Goal: Check status: Verify the current state of an ongoing process or item

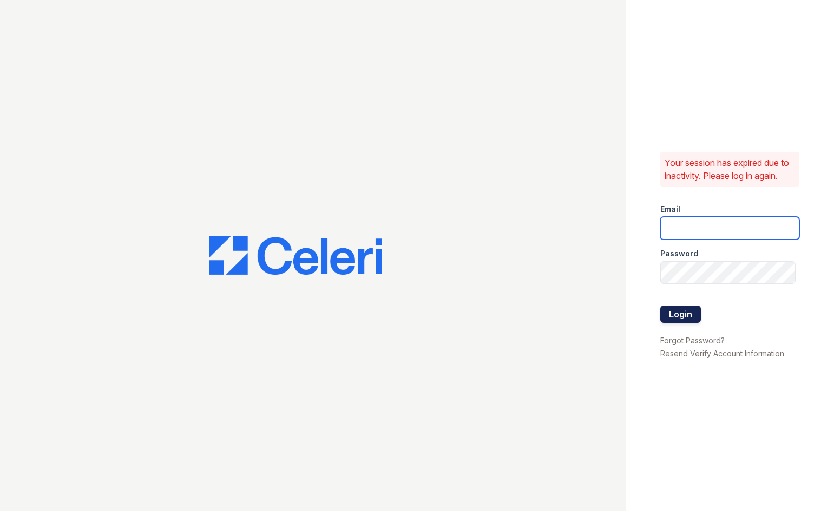
type input "arriveunionwharf@trinity-pm.com"
click at [684, 318] on button "Login" at bounding box center [680, 314] width 41 height 17
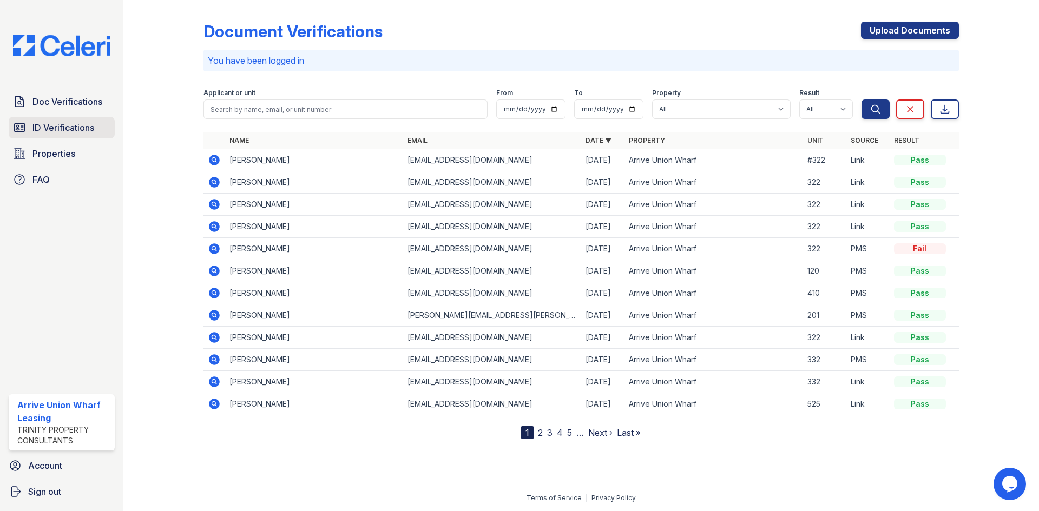
click at [76, 128] on span "ID Verifications" at bounding box center [63, 127] width 62 height 13
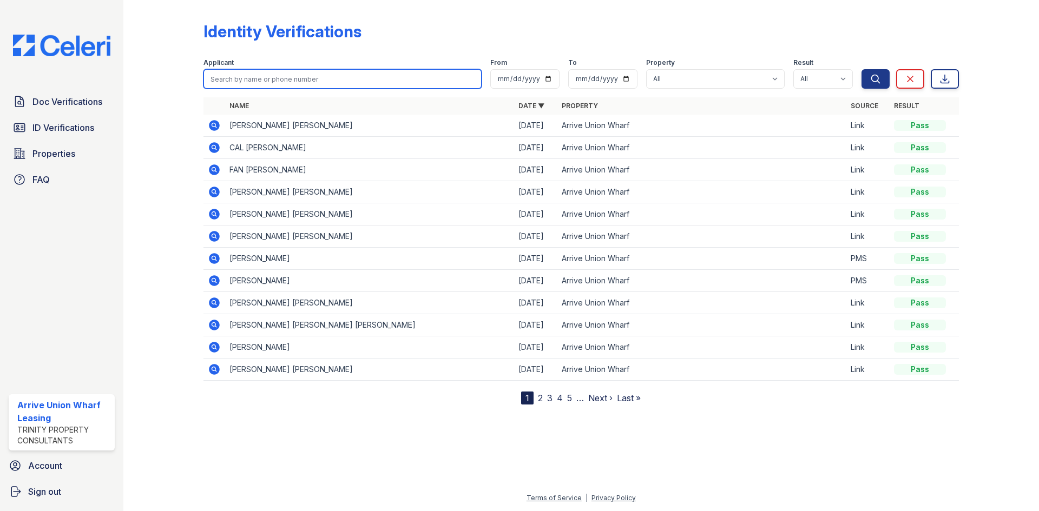
click at [250, 82] on input "search" at bounding box center [342, 78] width 278 height 19
type input "f"
type input "flavo"
click at [833, 69] on button "Search" at bounding box center [876, 78] width 28 height 19
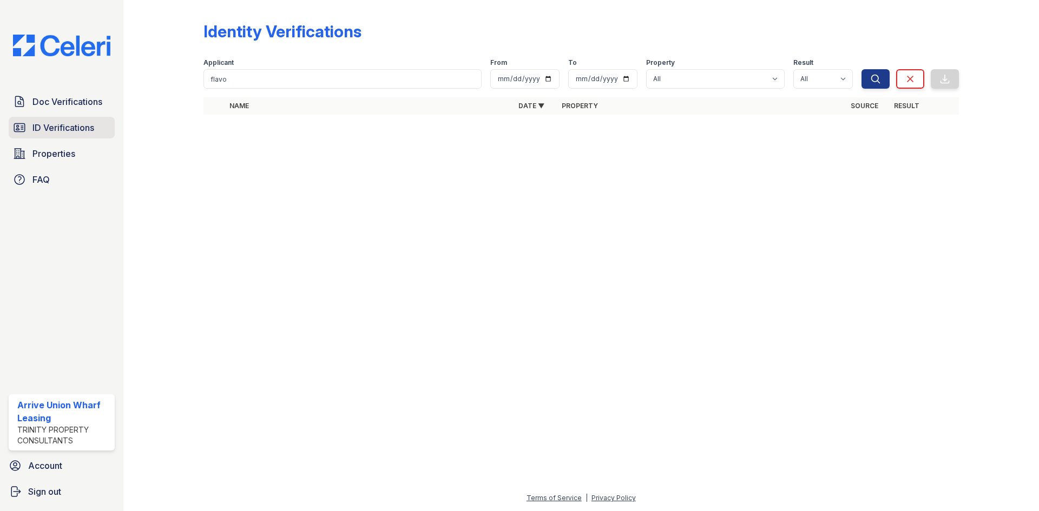
click at [67, 125] on span "ID Verifications" at bounding box center [63, 127] width 62 height 13
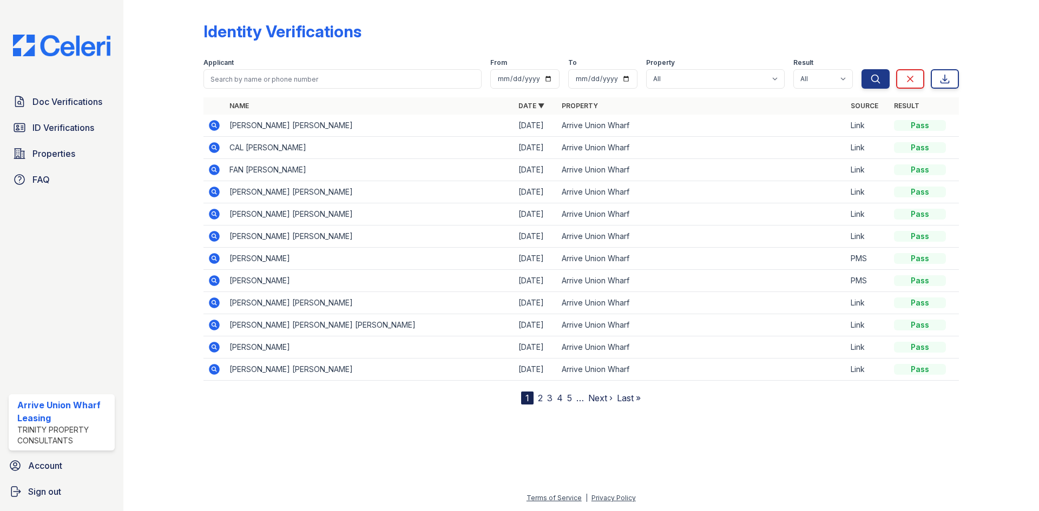
click at [228, 64] on label "Applicant" at bounding box center [218, 62] width 30 height 9
click at [228, 76] on input "search" at bounding box center [342, 78] width 278 height 19
type input "[PERSON_NAME]"
click at [833, 69] on button "Search" at bounding box center [876, 78] width 28 height 19
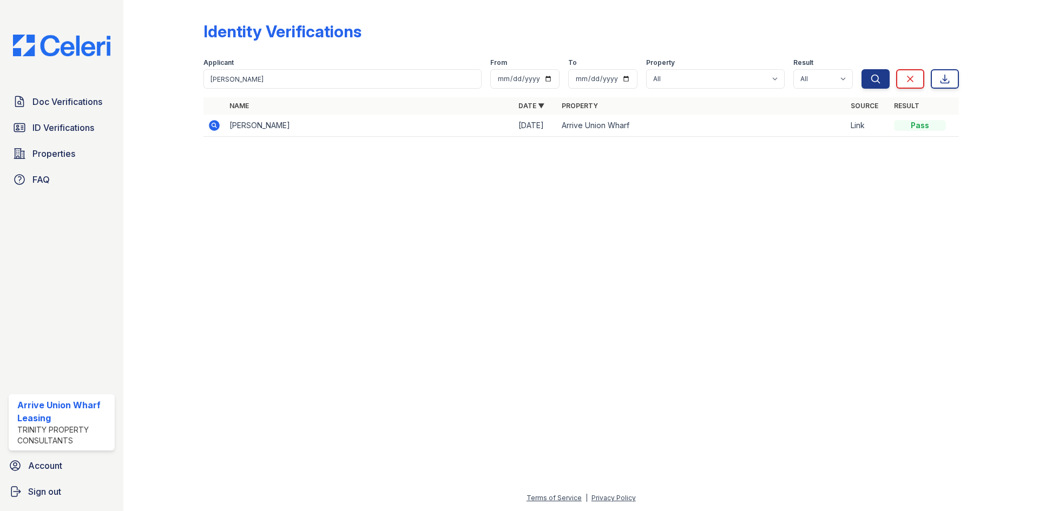
click at [333, 129] on td "[PERSON_NAME]" at bounding box center [369, 126] width 289 height 22
click at [371, 125] on td "[PERSON_NAME]" at bounding box center [369, 126] width 289 height 22
click at [217, 123] on icon at bounding box center [214, 125] width 11 height 11
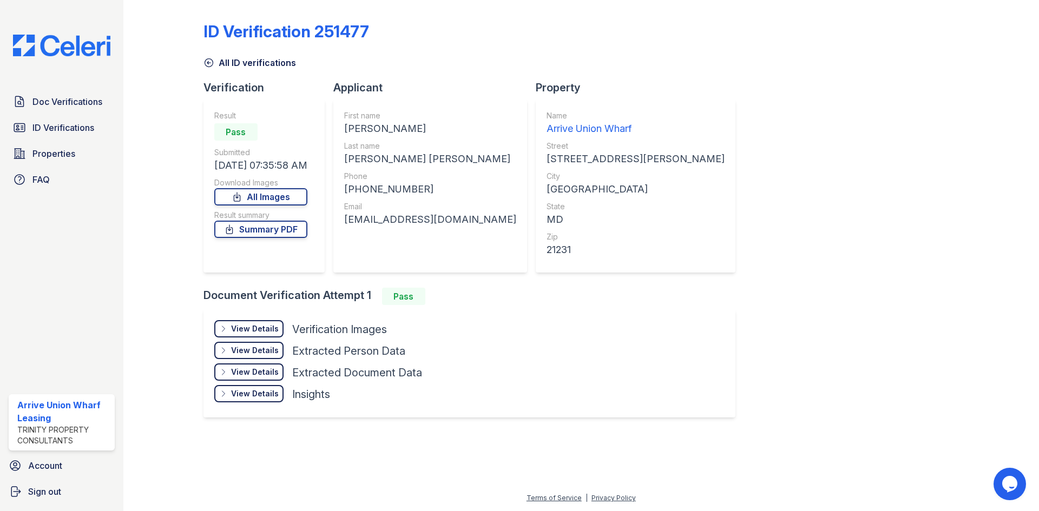
click at [267, 331] on div "View Details" at bounding box center [255, 329] width 48 height 11
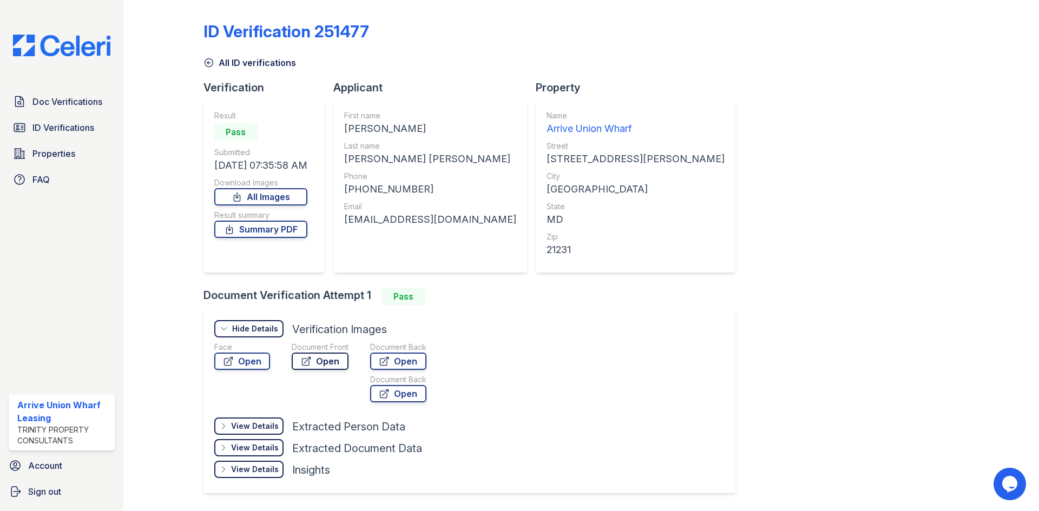
click at [325, 361] on link "Open" at bounding box center [320, 361] width 57 height 17
click at [49, 96] on span "Doc Verifications" at bounding box center [67, 101] width 70 height 13
